Goal: Task Accomplishment & Management: Manage account settings

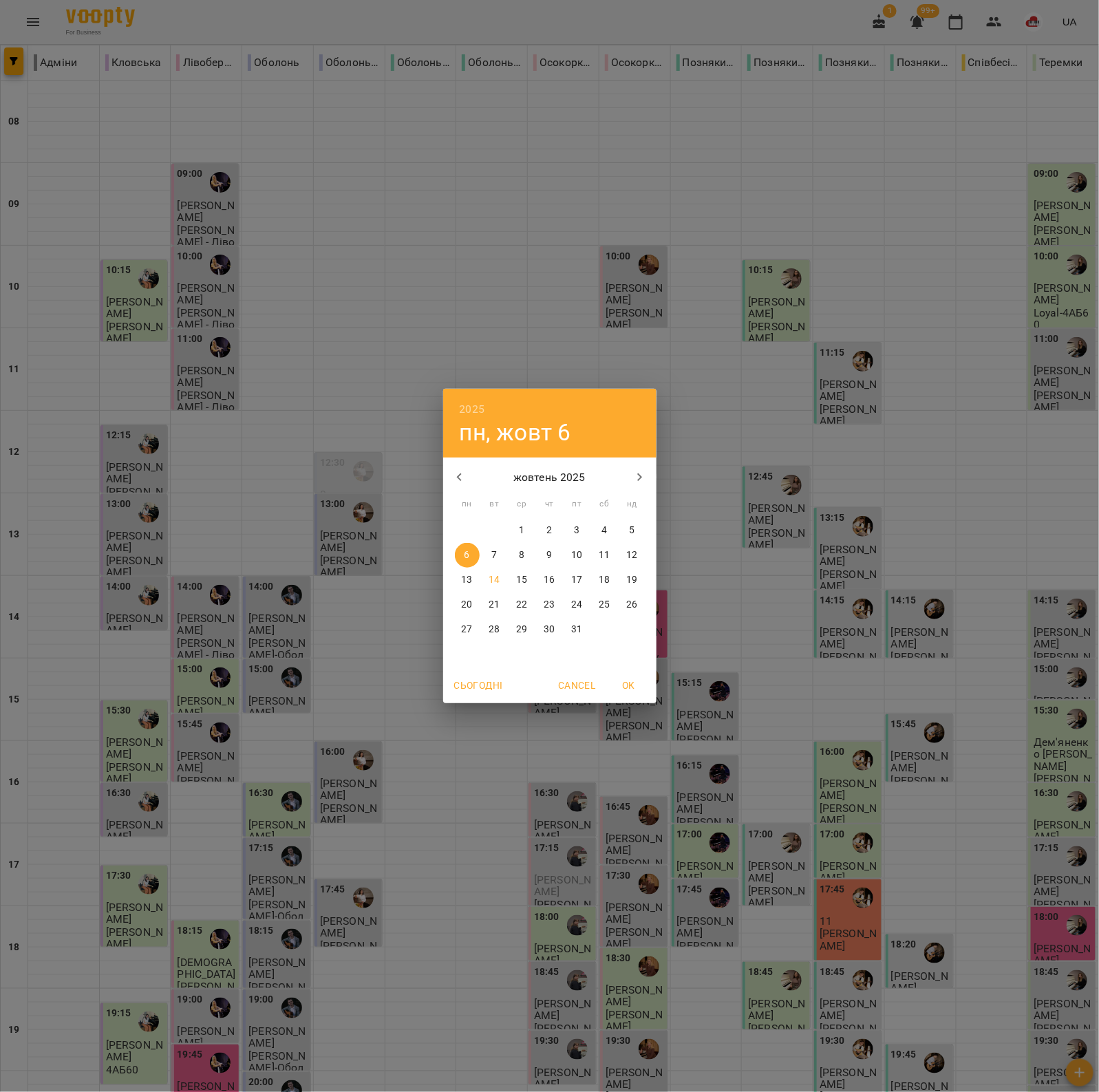
click at [494, 687] on span "Сьогодні" at bounding box center [478, 685] width 49 height 16
click at [616, 684] on span "OK" at bounding box center [629, 685] width 33 height 16
type input "**********"
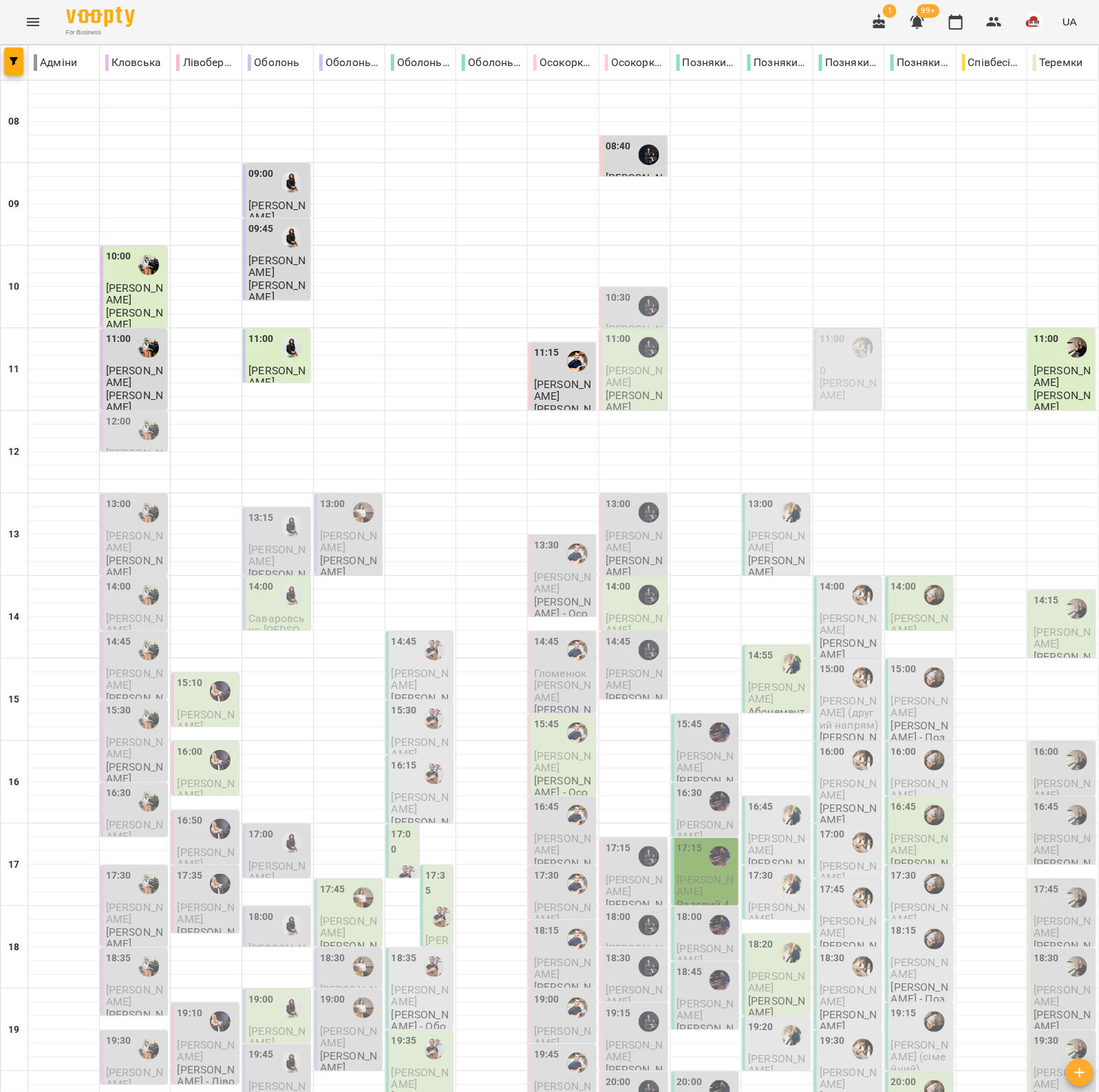
scroll to position [153, 0]
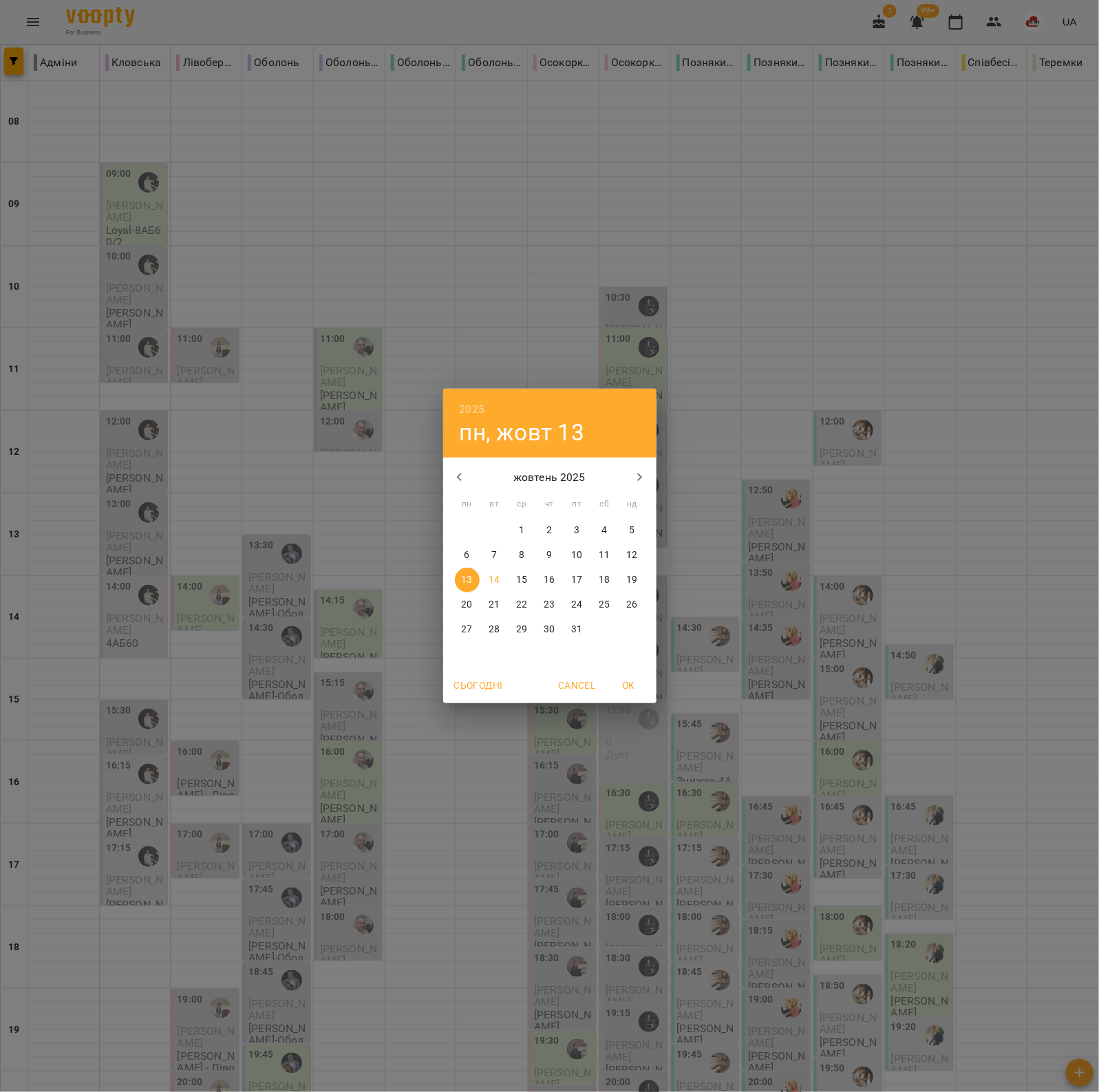
click at [484, 679] on span "Сьогодні" at bounding box center [478, 685] width 49 height 16
click at [623, 682] on span "OK" at bounding box center [629, 685] width 33 height 16
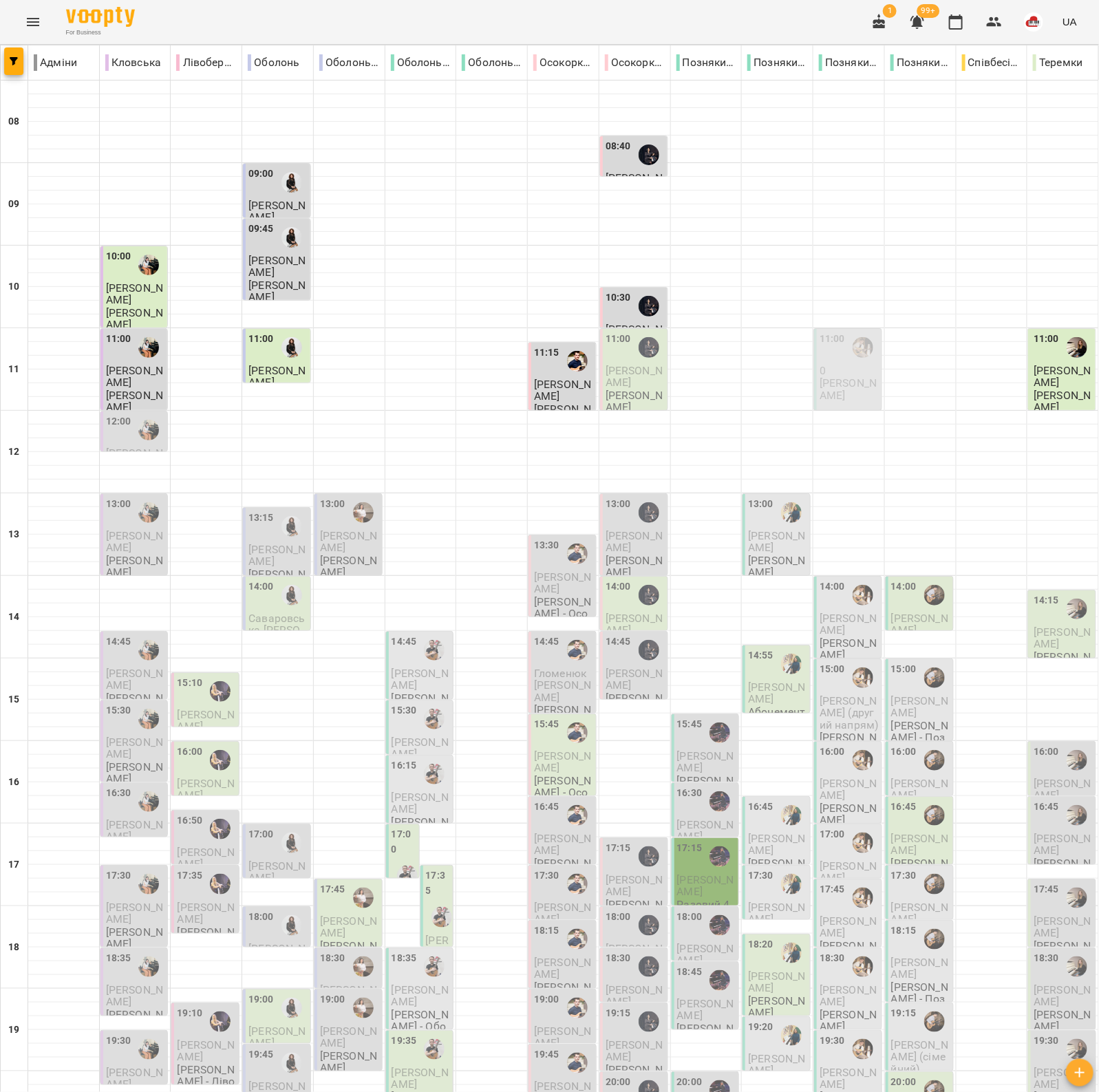
click at [849, 377] on p "[PERSON_NAME]" at bounding box center [849, 389] width 59 height 24
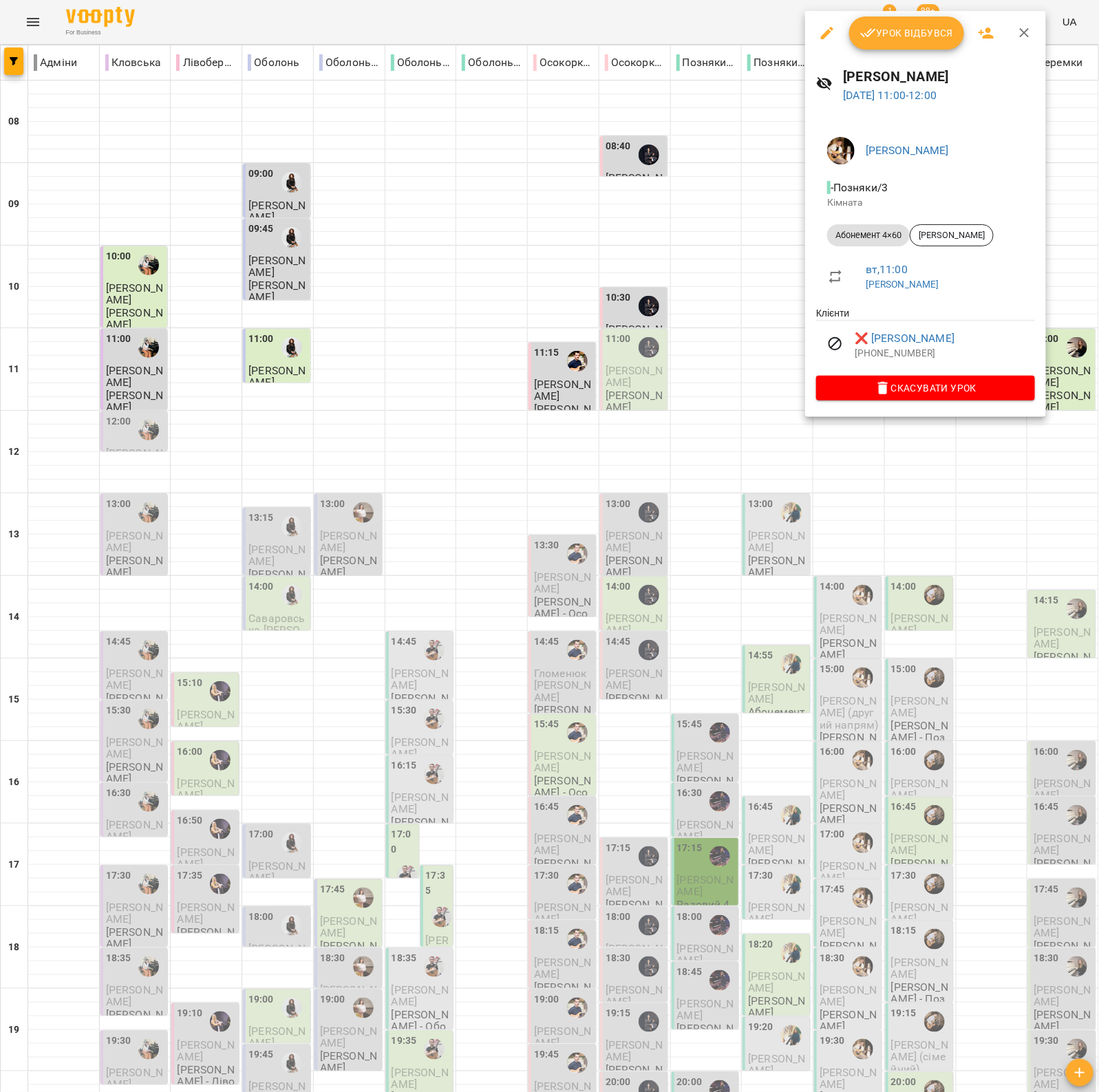
click at [1020, 23] on button "button" at bounding box center [1025, 33] width 33 height 33
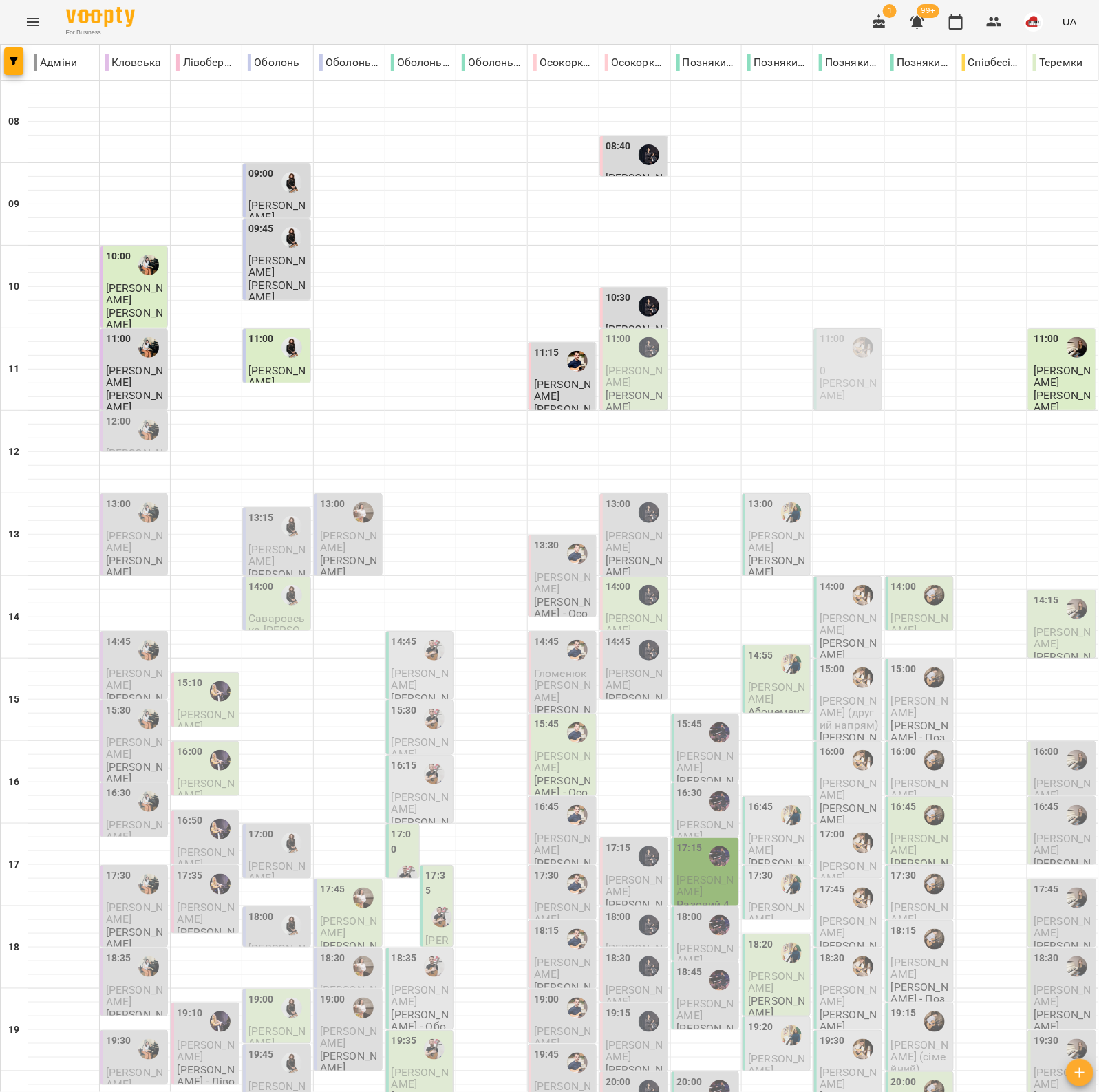
drag, startPoint x: 475, startPoint y: 1034, endPoint x: 465, endPoint y: 1036, distance: 10.2
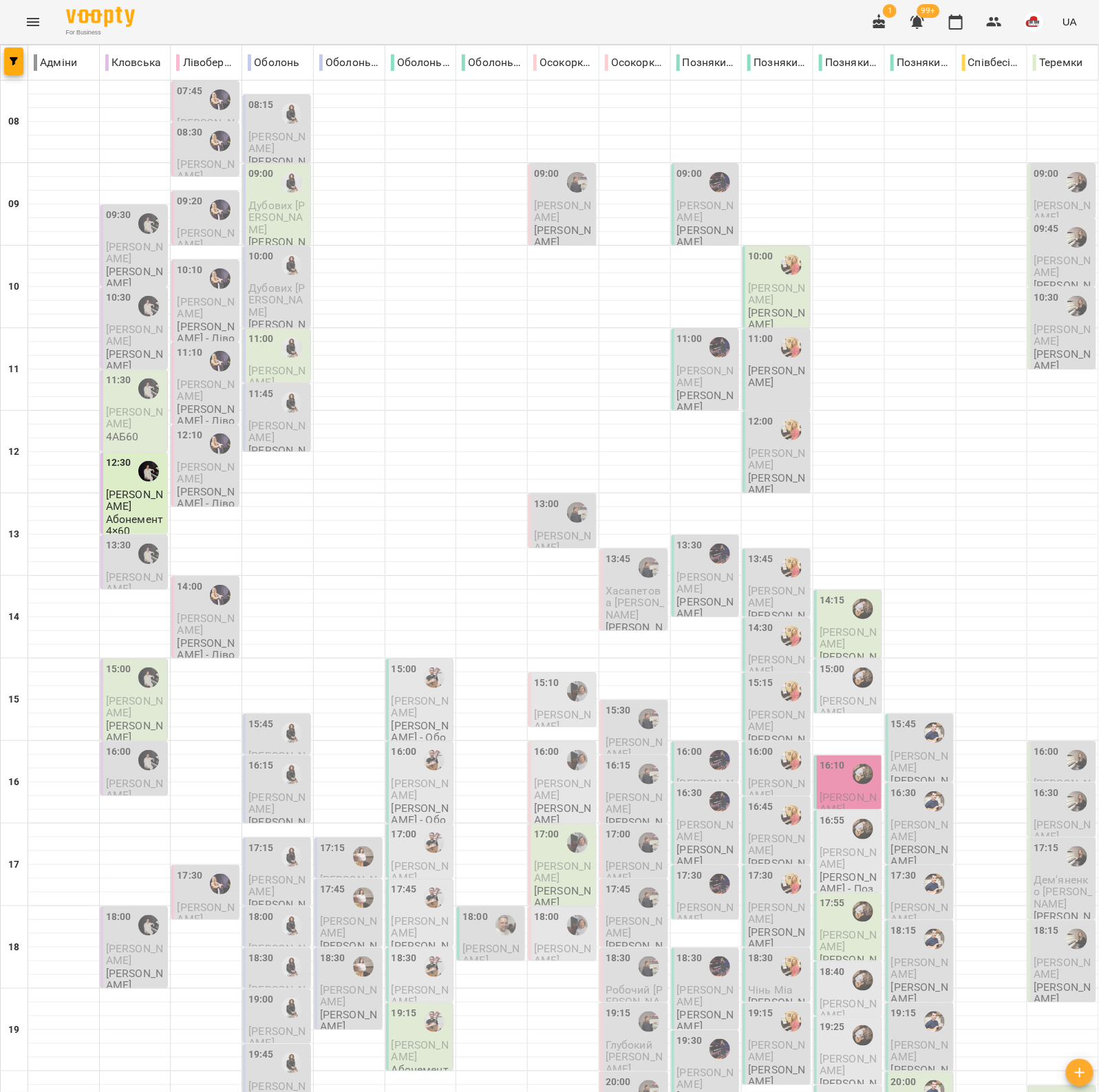
scroll to position [0, 0]
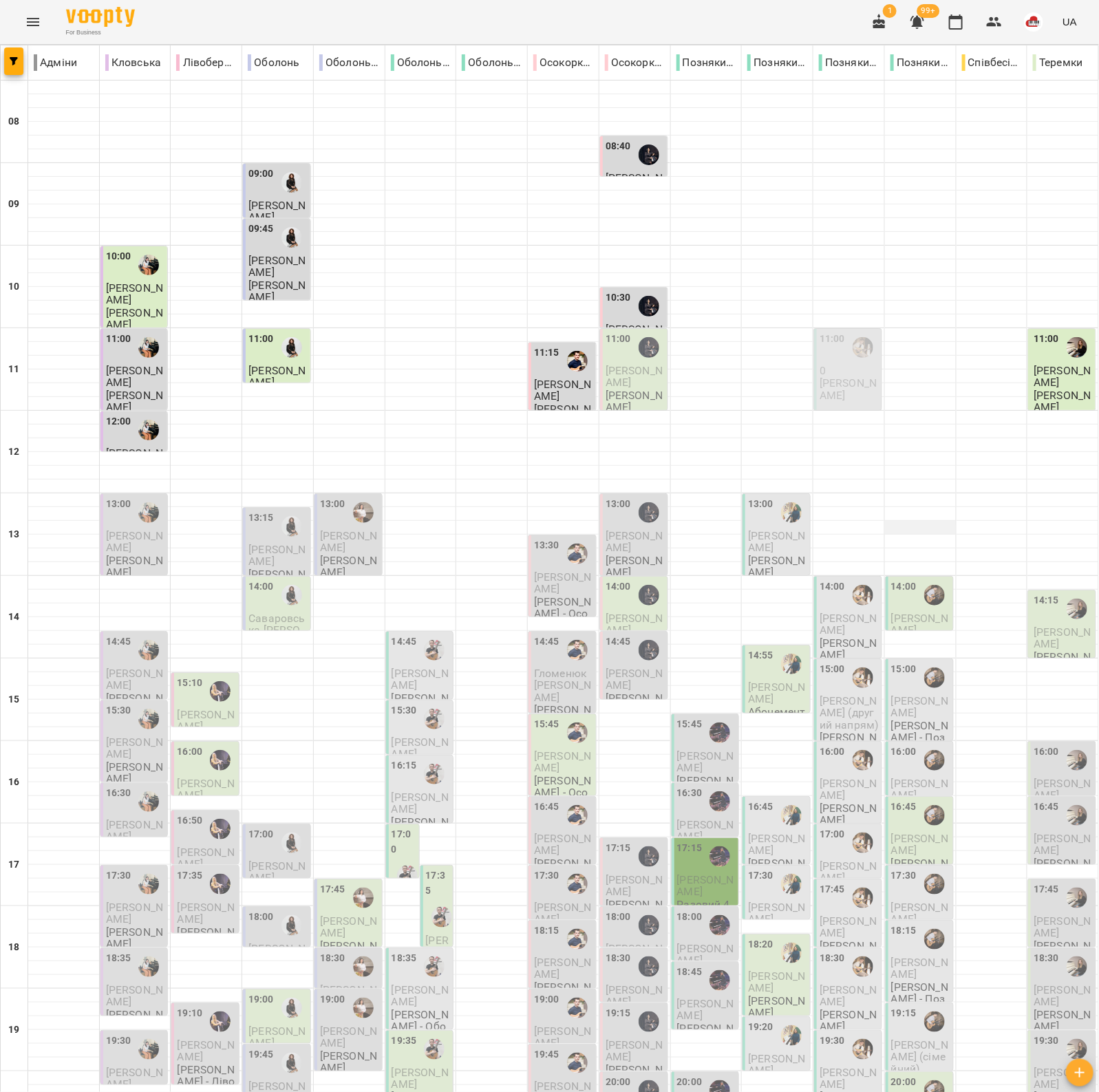
scroll to position [153, 0]
